Goal: Task Accomplishment & Management: Manage account settings

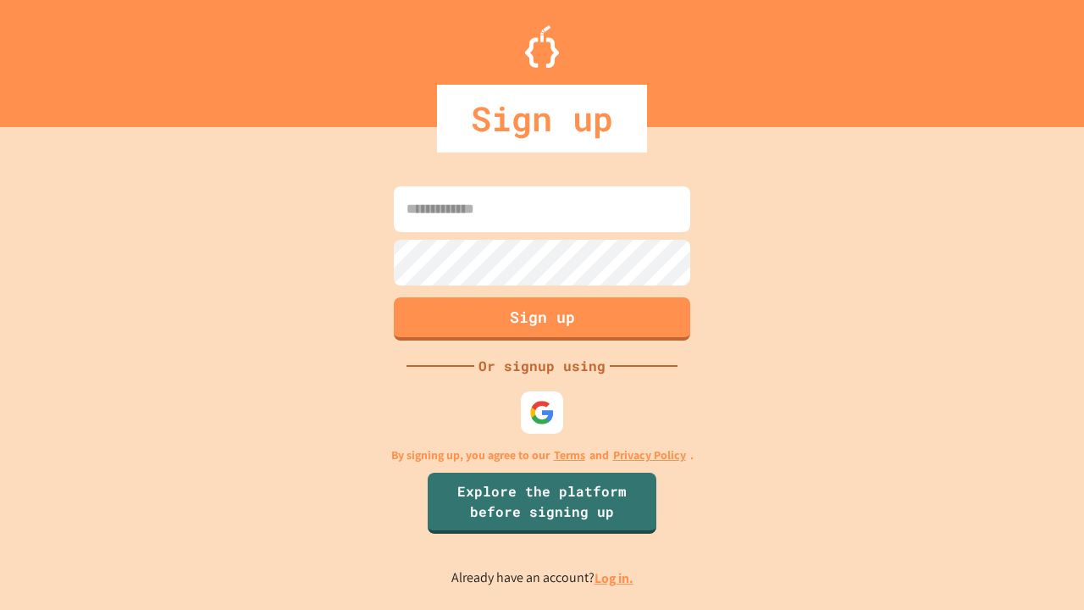
click at [615, 577] on link "Log in." at bounding box center [613, 578] width 39 height 18
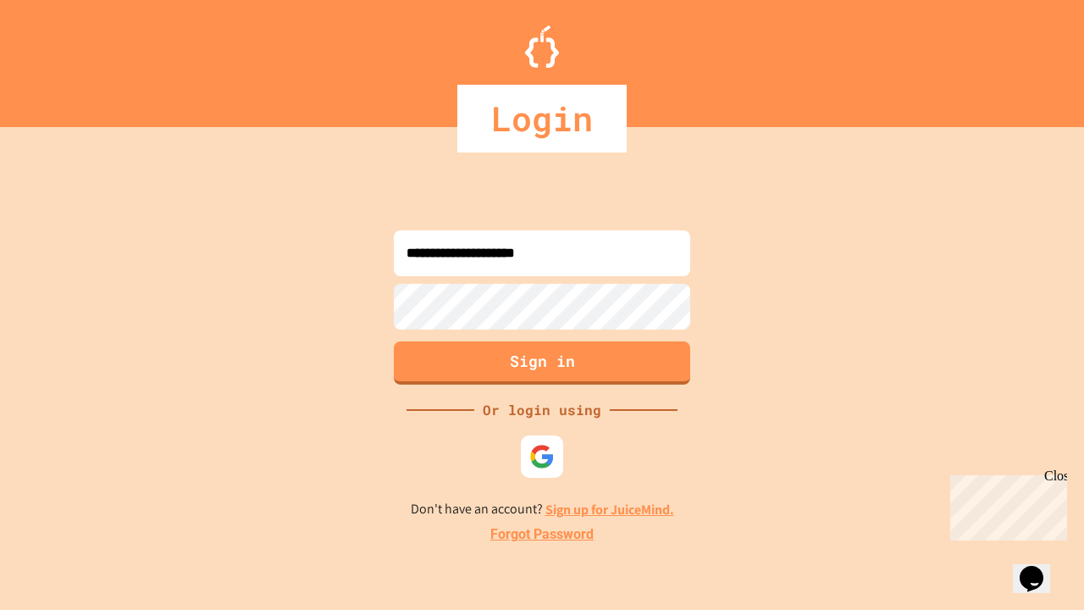
type input "**********"
